Goal: Transaction & Acquisition: Book appointment/travel/reservation

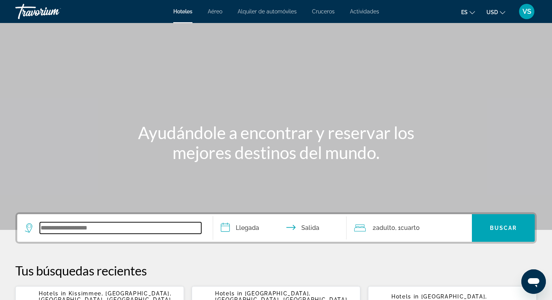
click at [63, 225] on input "Search widget" at bounding box center [120, 227] width 161 height 11
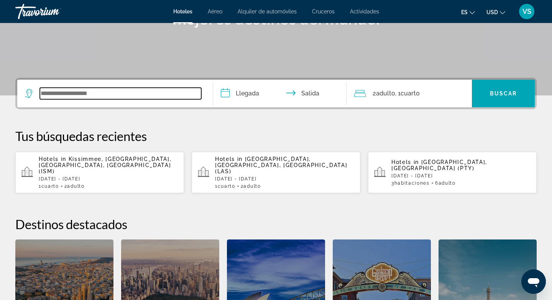
scroll to position [187, 0]
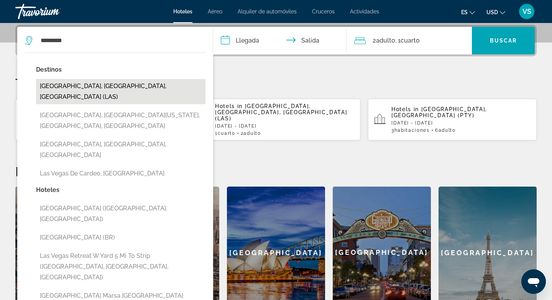
click at [124, 87] on button "[GEOGRAPHIC_DATA], [GEOGRAPHIC_DATA], [GEOGRAPHIC_DATA] (LAS)" at bounding box center [120, 91] width 169 height 25
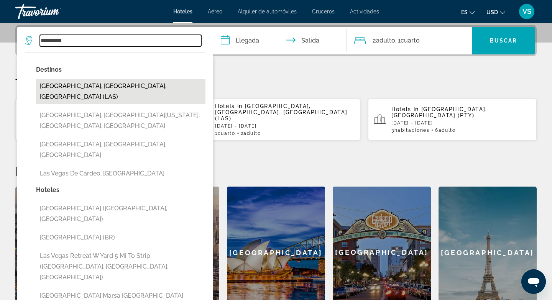
type input "**********"
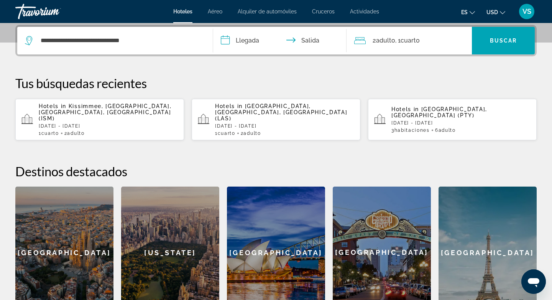
click at [229, 41] on input "**********" at bounding box center [281, 42] width 136 height 30
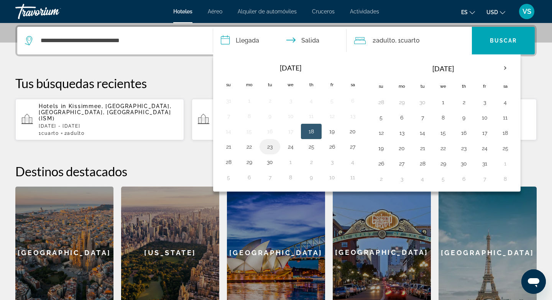
click at [270, 148] on button "23" at bounding box center [270, 146] width 12 height 11
click at [312, 147] on button "25" at bounding box center [311, 146] width 12 height 11
type input "**********"
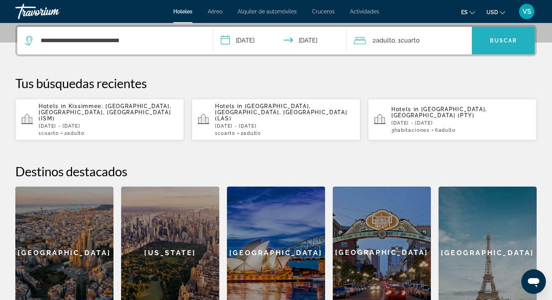
click at [499, 39] on span "Buscar" at bounding box center [503, 41] width 27 height 6
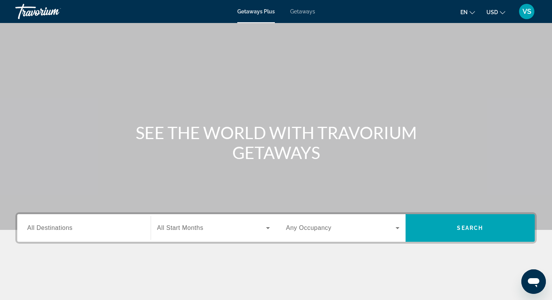
click at [67, 228] on span "All Destinations" at bounding box center [49, 227] width 45 height 7
click at [67, 228] on input "Destination All Destinations" at bounding box center [83, 228] width 113 height 9
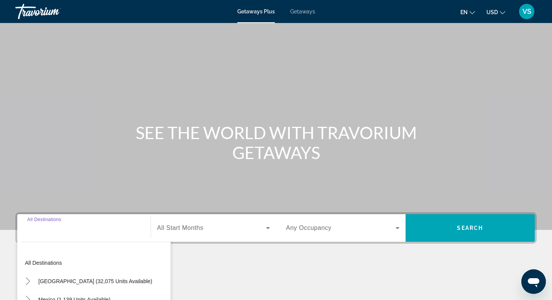
scroll to position [114, 0]
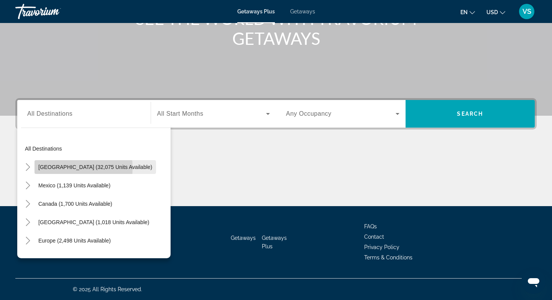
click at [66, 168] on span "[GEOGRAPHIC_DATA] (32,075 units available)" at bounding box center [95, 167] width 114 height 6
type input "**********"
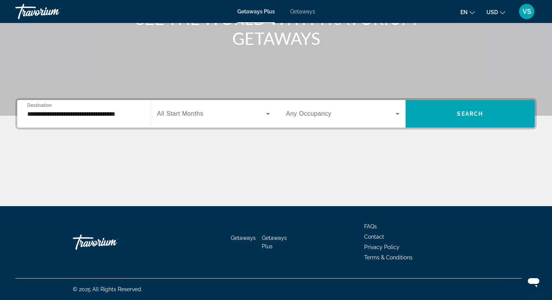
click at [177, 115] on span "All Start Months" at bounding box center [180, 113] width 46 height 7
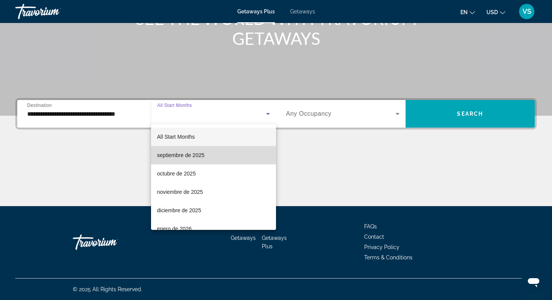
click at [198, 155] on span "septiembre de 2025" at bounding box center [180, 155] width 47 height 9
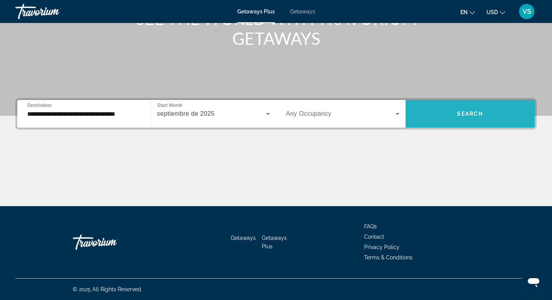
click at [447, 118] on span "Search widget" at bounding box center [469, 114] width 129 height 18
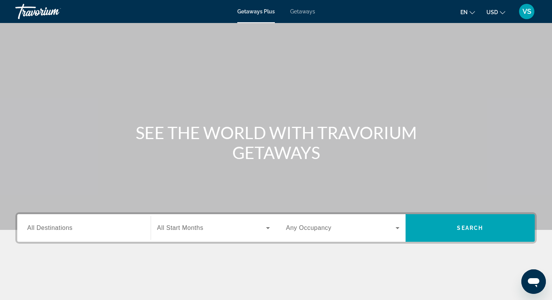
click at [53, 231] on input "Destination All Destinations" at bounding box center [83, 228] width 113 height 9
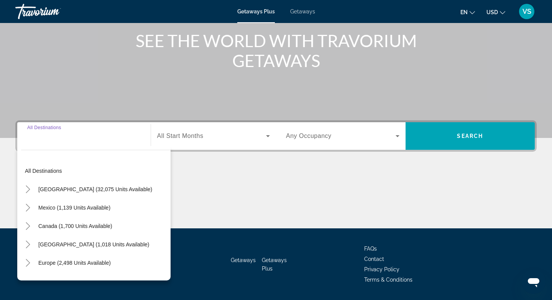
scroll to position [114, 0]
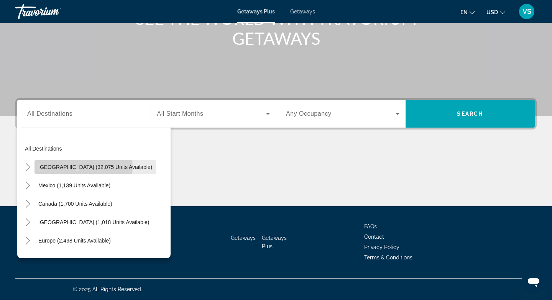
click at [79, 167] on span "United States (32,075 units available)" at bounding box center [95, 167] width 114 height 6
type input "**********"
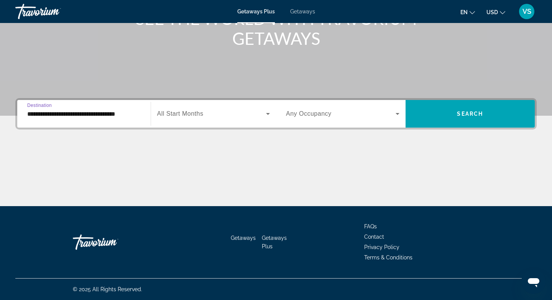
click at [208, 108] on div "Search widget" at bounding box center [213, 113] width 113 height 21
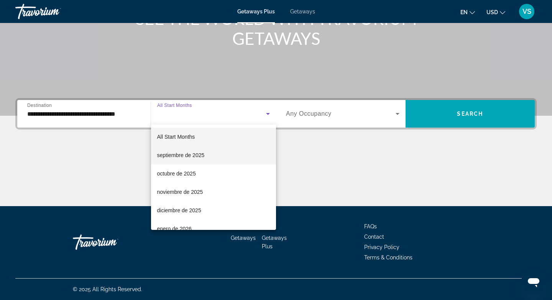
click at [183, 158] on span "septiembre de 2025" at bounding box center [180, 155] width 47 height 9
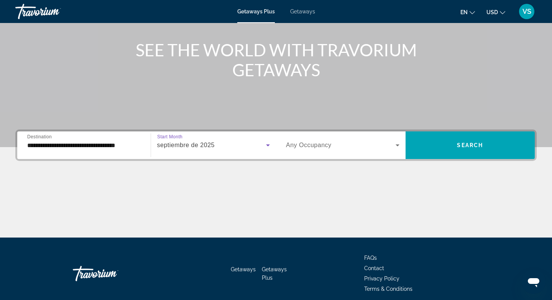
scroll to position [75, 0]
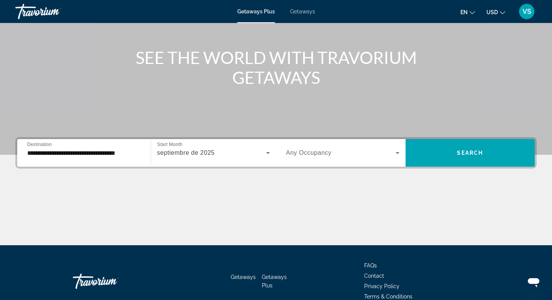
click at [301, 12] on span "Getaways" at bounding box center [302, 11] width 25 height 6
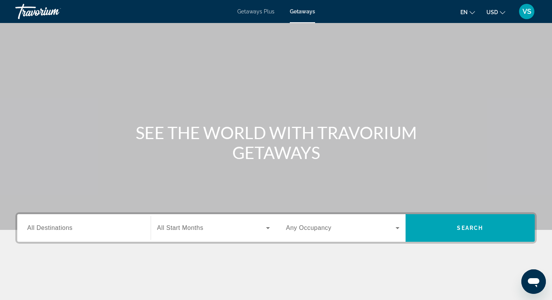
click at [61, 229] on span "All Destinations" at bounding box center [49, 227] width 45 height 7
click at [61, 229] on input "Destination All Destinations" at bounding box center [83, 228] width 113 height 9
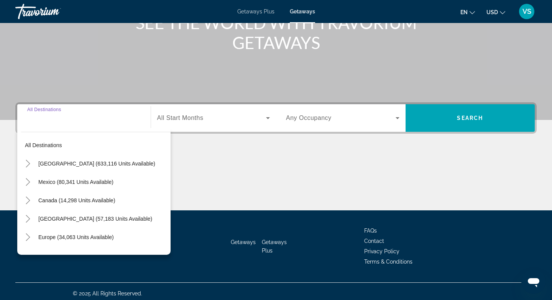
scroll to position [114, 0]
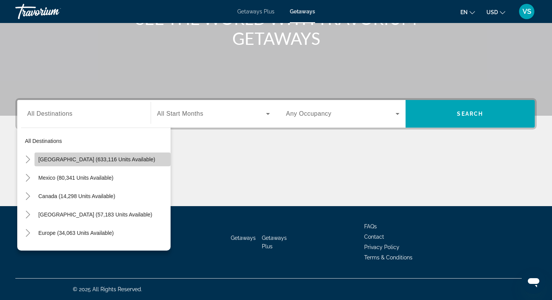
click at [95, 157] on span "United States (633,116 units available)" at bounding box center [96, 159] width 117 height 6
type input "**********"
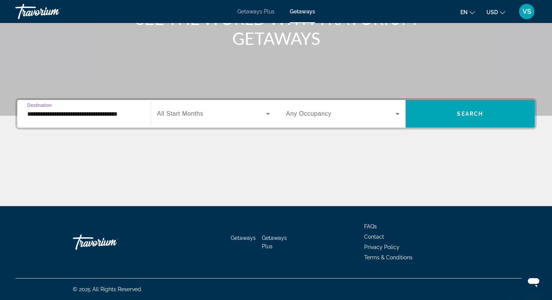
click at [184, 114] on span "All Start Months" at bounding box center [180, 113] width 46 height 7
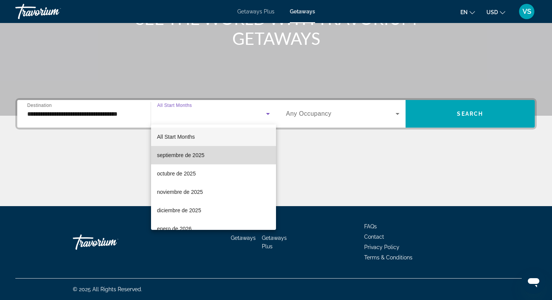
click at [187, 154] on span "septiembre de 2025" at bounding box center [180, 155] width 47 height 9
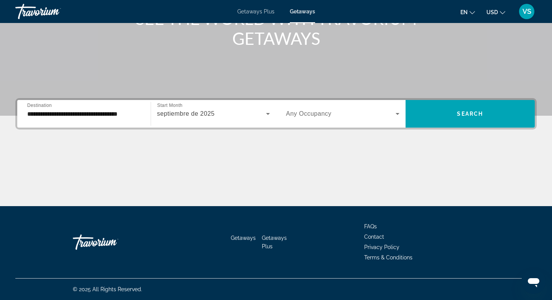
click at [383, 120] on div "Search widget" at bounding box center [342, 113] width 113 height 21
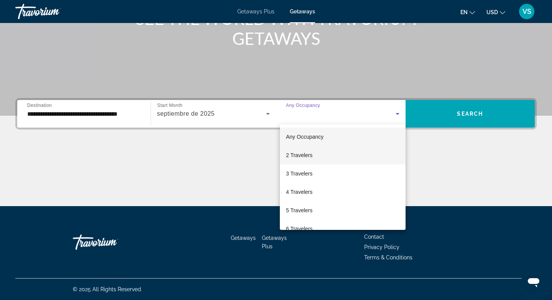
click at [311, 156] on span "2 Travelers" at bounding box center [299, 155] width 26 height 9
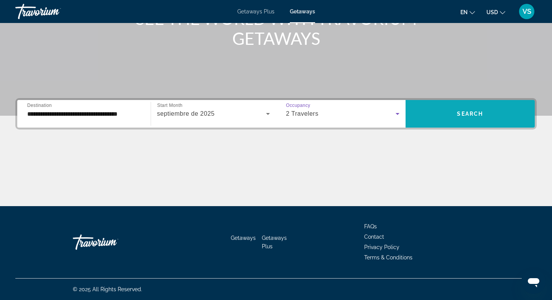
click at [467, 115] on span "Search" at bounding box center [470, 114] width 26 height 6
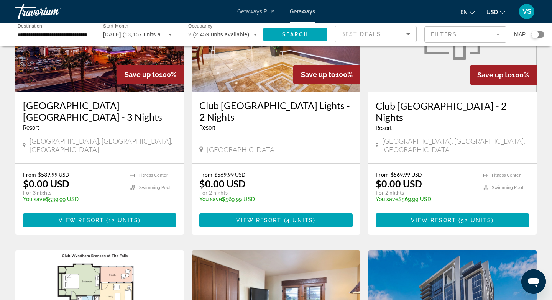
scroll to position [106, 0]
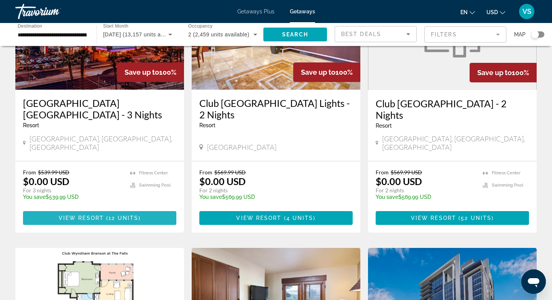
click at [125, 215] on span "12 units" at bounding box center [123, 218] width 30 height 6
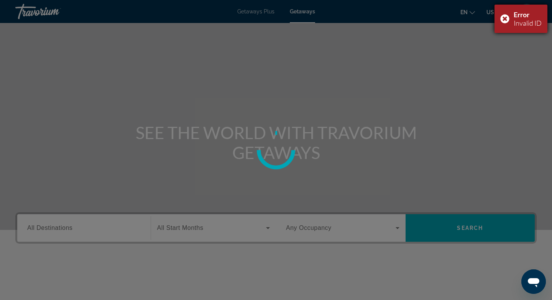
click at [504, 18] on div "Error Invalid ID" at bounding box center [520, 19] width 53 height 28
click at [80, 229] on div at bounding box center [276, 150] width 552 height 300
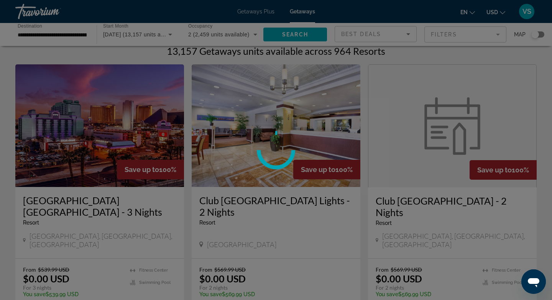
scroll to position [7, 0]
